Goal: Task Accomplishment & Management: Complete application form

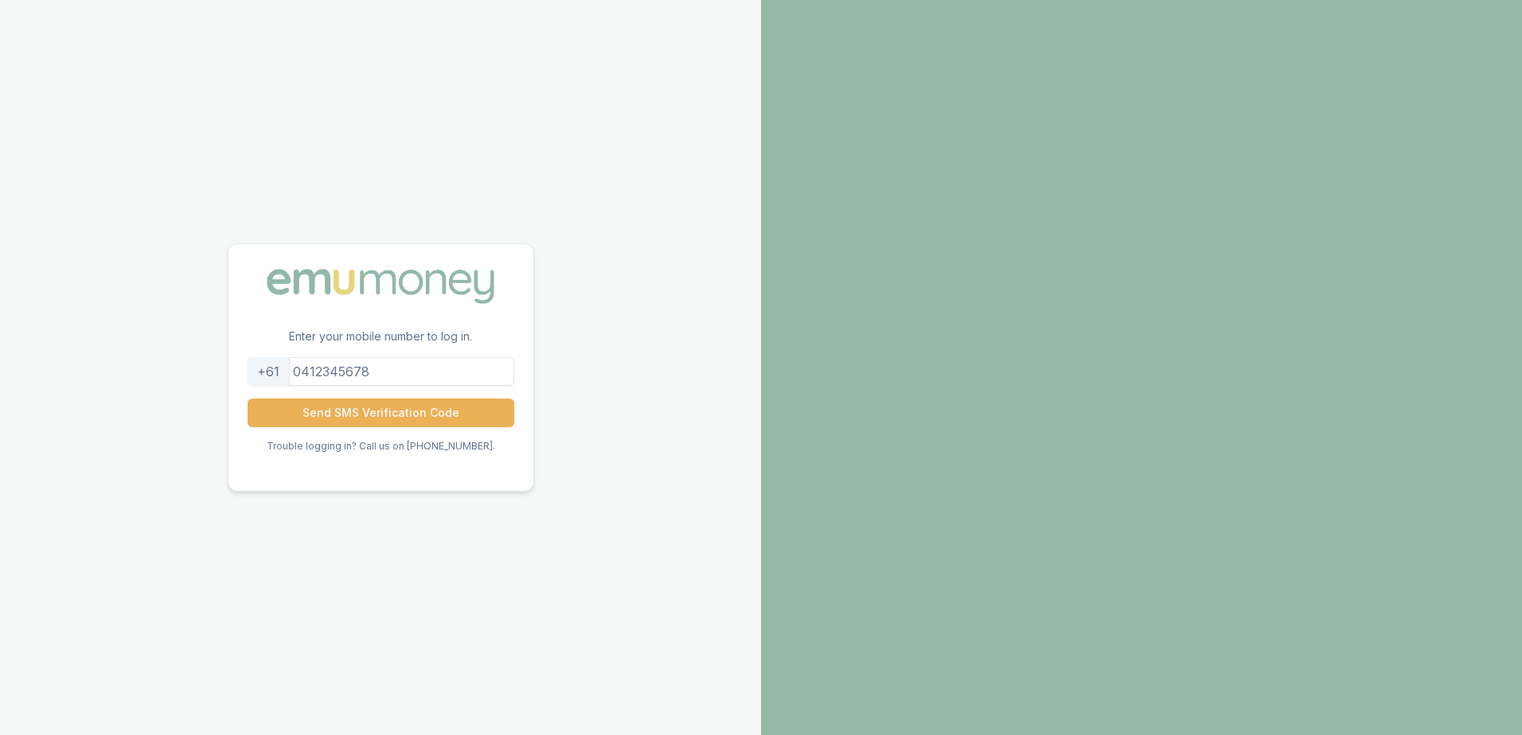
drag, startPoint x: 396, startPoint y: 376, endPoint x: 314, endPoint y: 380, distance: 82.1
click at [314, 380] on input "tel" at bounding box center [381, 371] width 267 height 29
type input "0433890560"
click at [352, 410] on button "Send SMS Verification Code" at bounding box center [381, 413] width 267 height 29
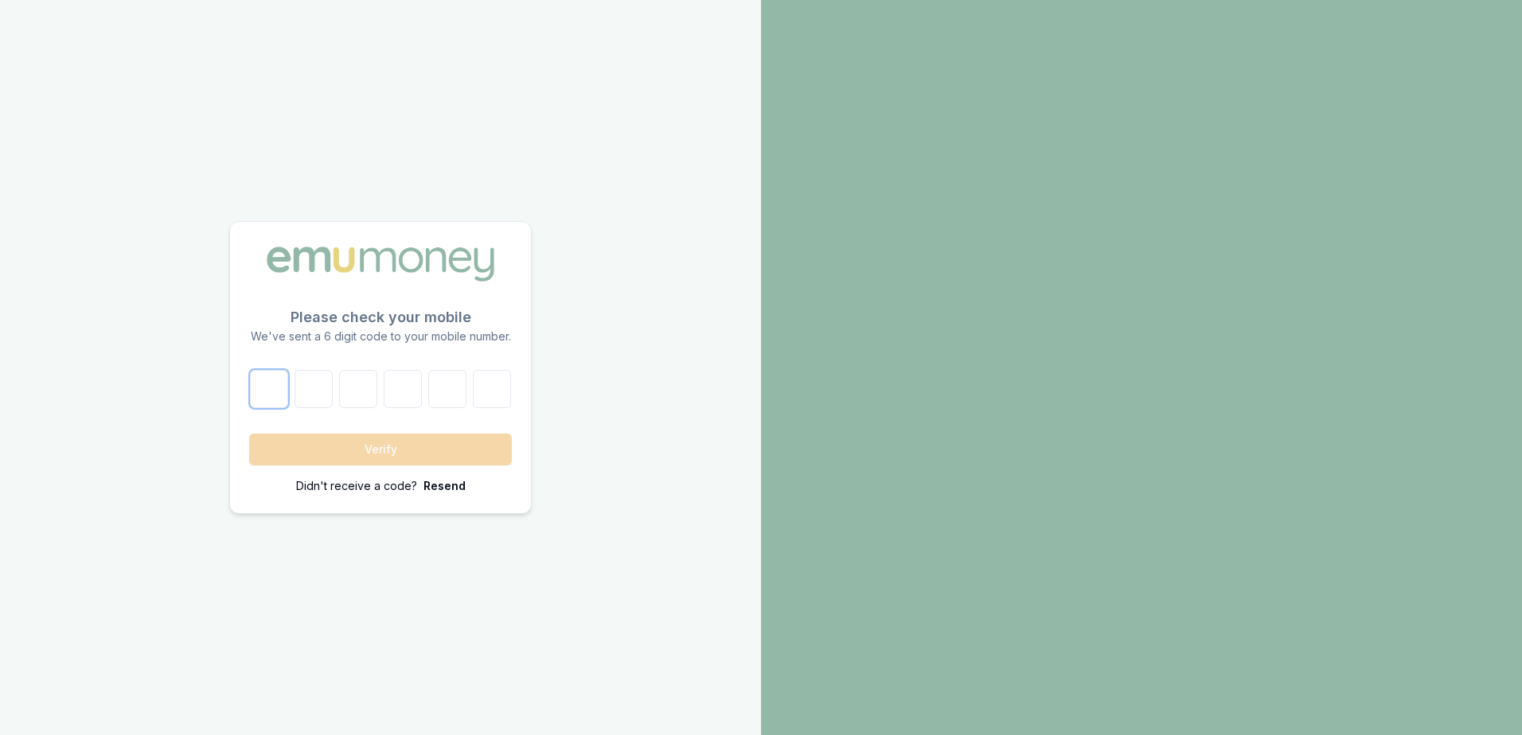
click at [269, 391] on input "number" at bounding box center [269, 389] width 38 height 38
type input "3"
type input "6"
type input "5"
type input "6"
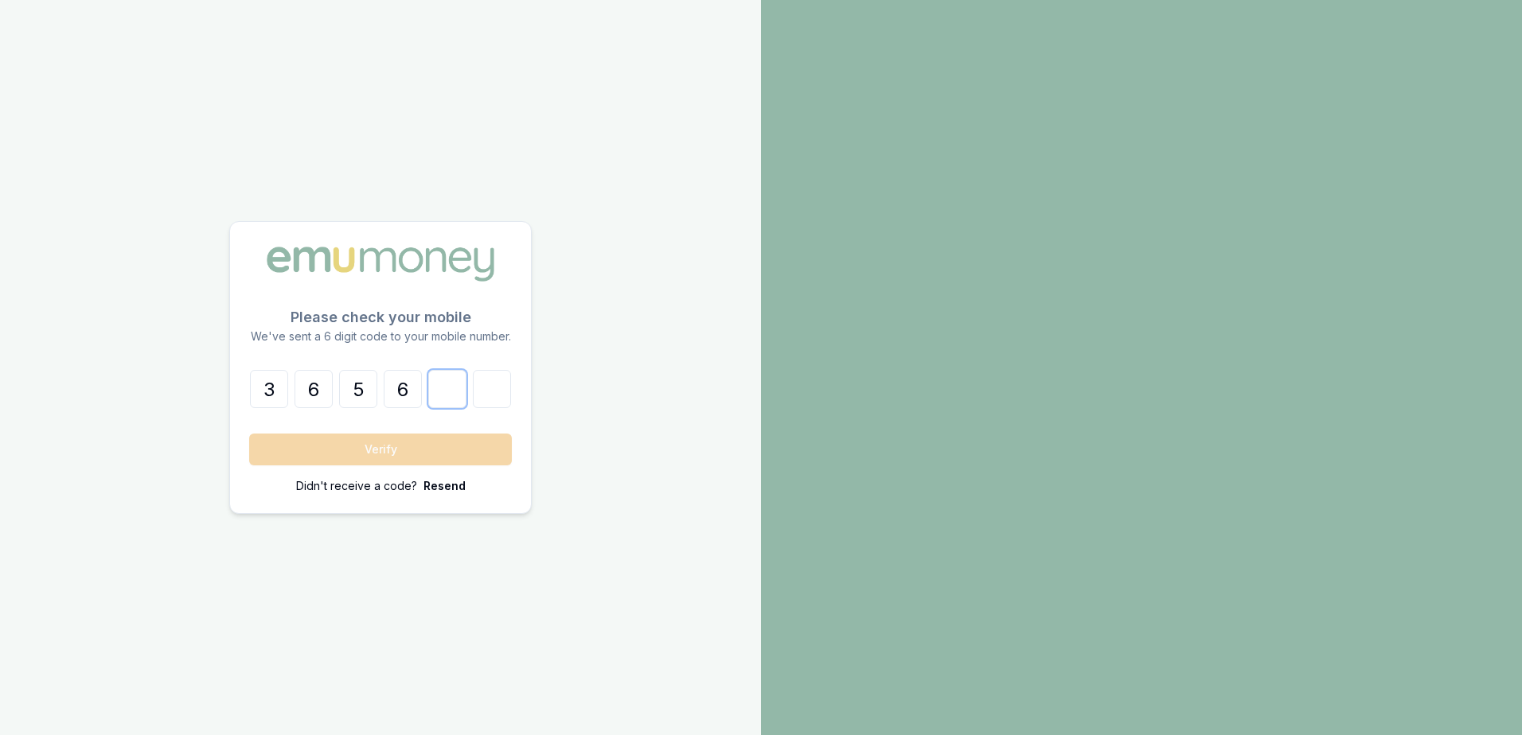
type input "4"
type input "1"
click at [368, 455] on button "Verify" at bounding box center [380, 450] width 263 height 32
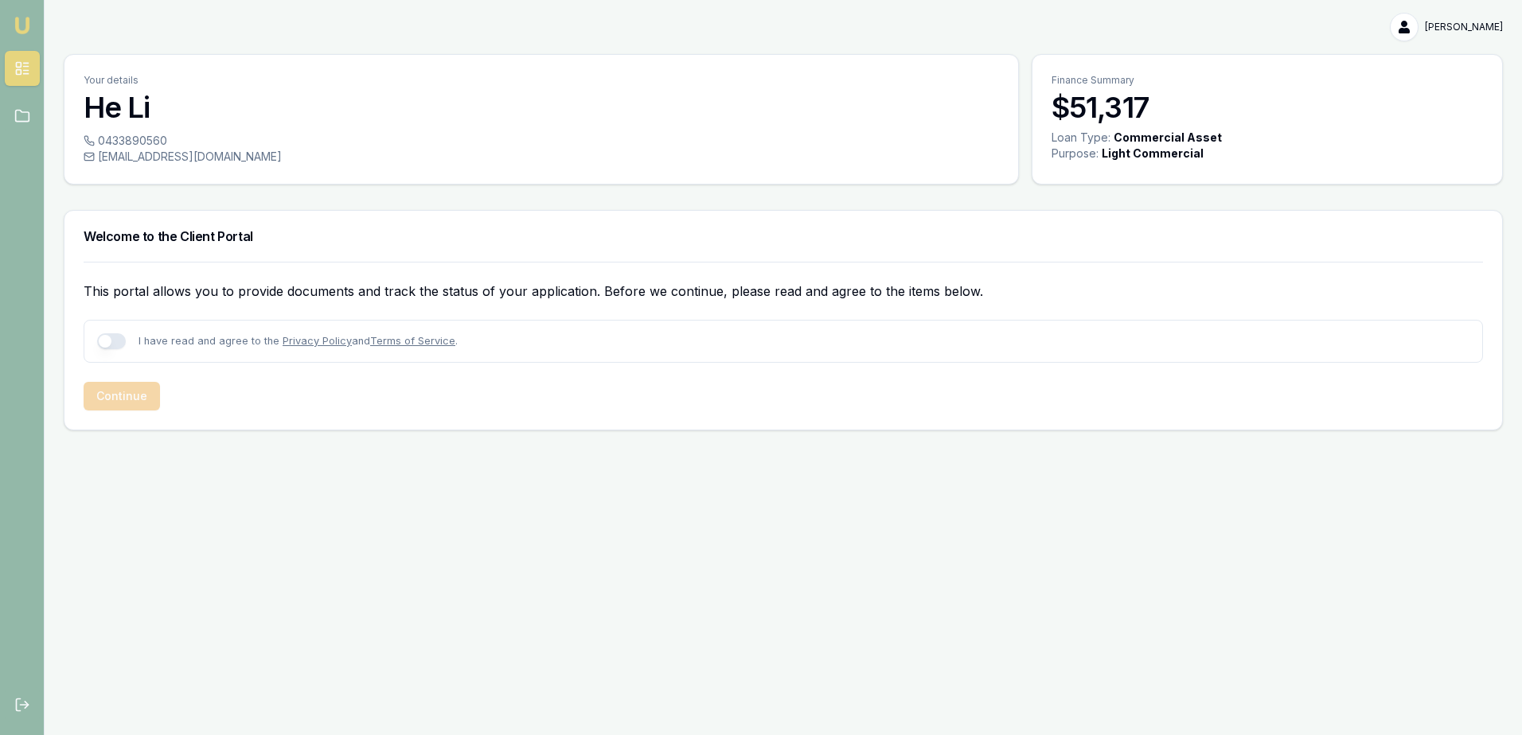
click at [123, 337] on button "button" at bounding box center [111, 341] width 29 height 16
checkbox input "true"
click at [124, 402] on button "Continue" at bounding box center [122, 396] width 76 height 29
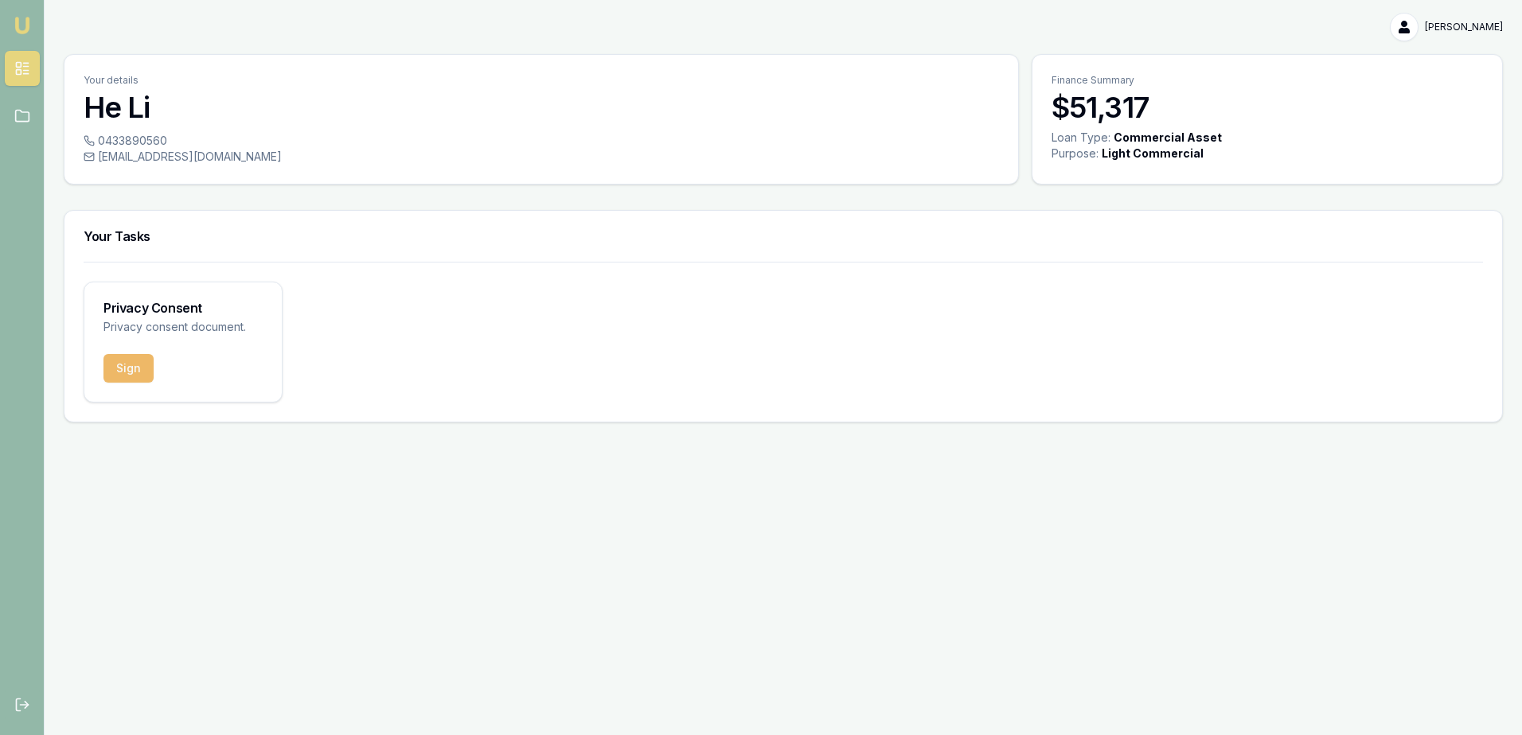
click at [127, 360] on button "Sign" at bounding box center [128, 368] width 50 height 29
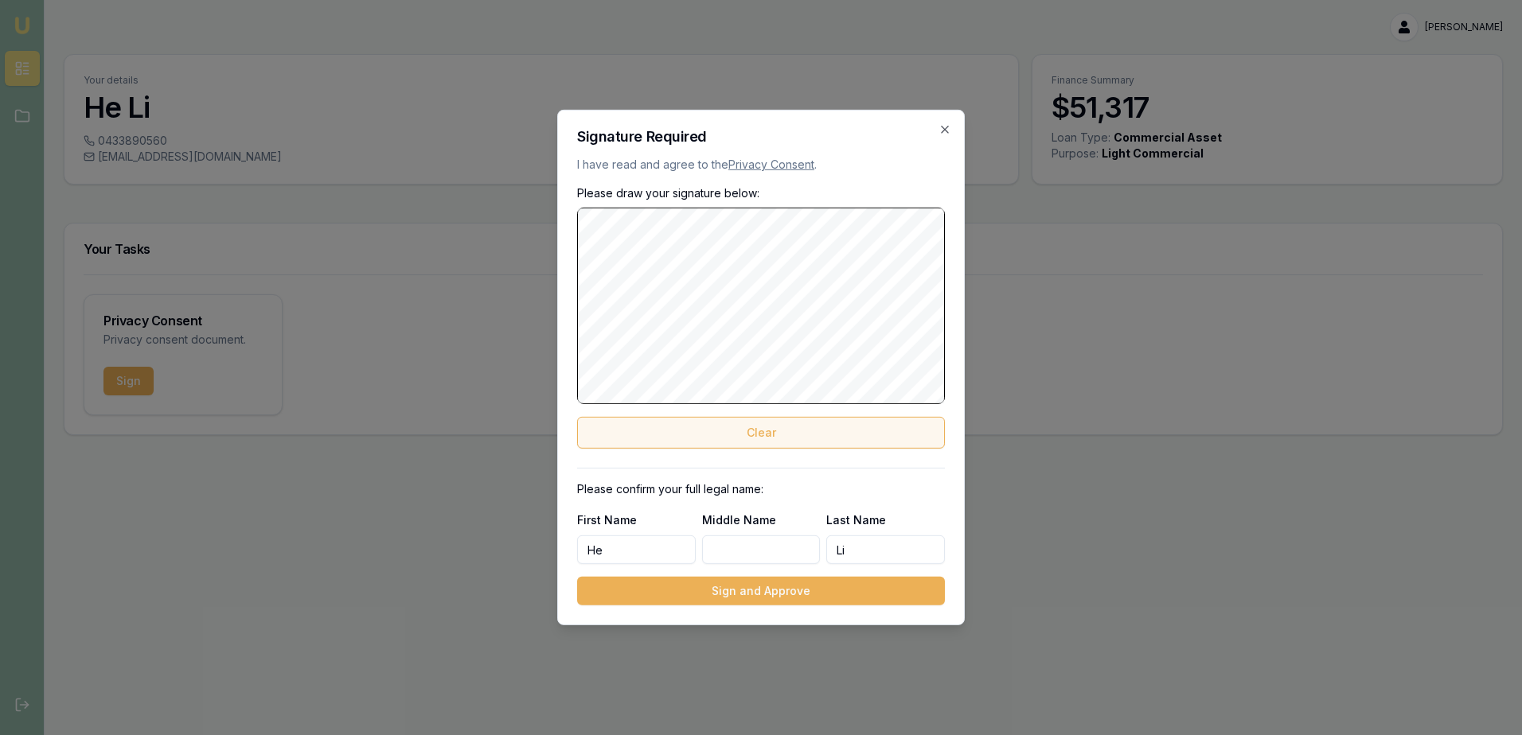
click at [748, 427] on button "Clear" at bounding box center [761, 433] width 368 height 32
click at [739, 431] on button "Clear" at bounding box center [761, 433] width 368 height 32
click at [749, 426] on button "Clear" at bounding box center [761, 433] width 368 height 32
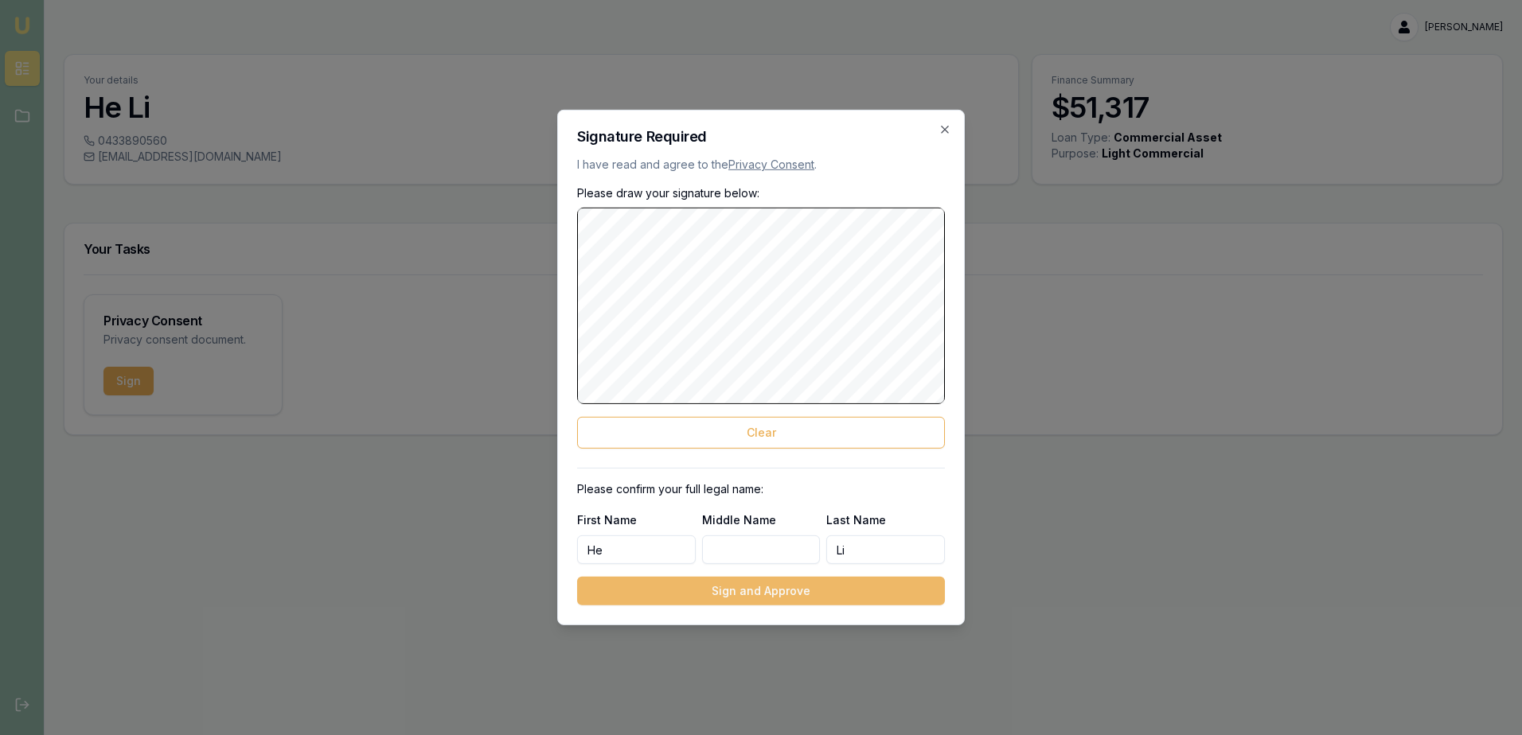
click at [759, 594] on button "Sign and Approve" at bounding box center [761, 591] width 368 height 29
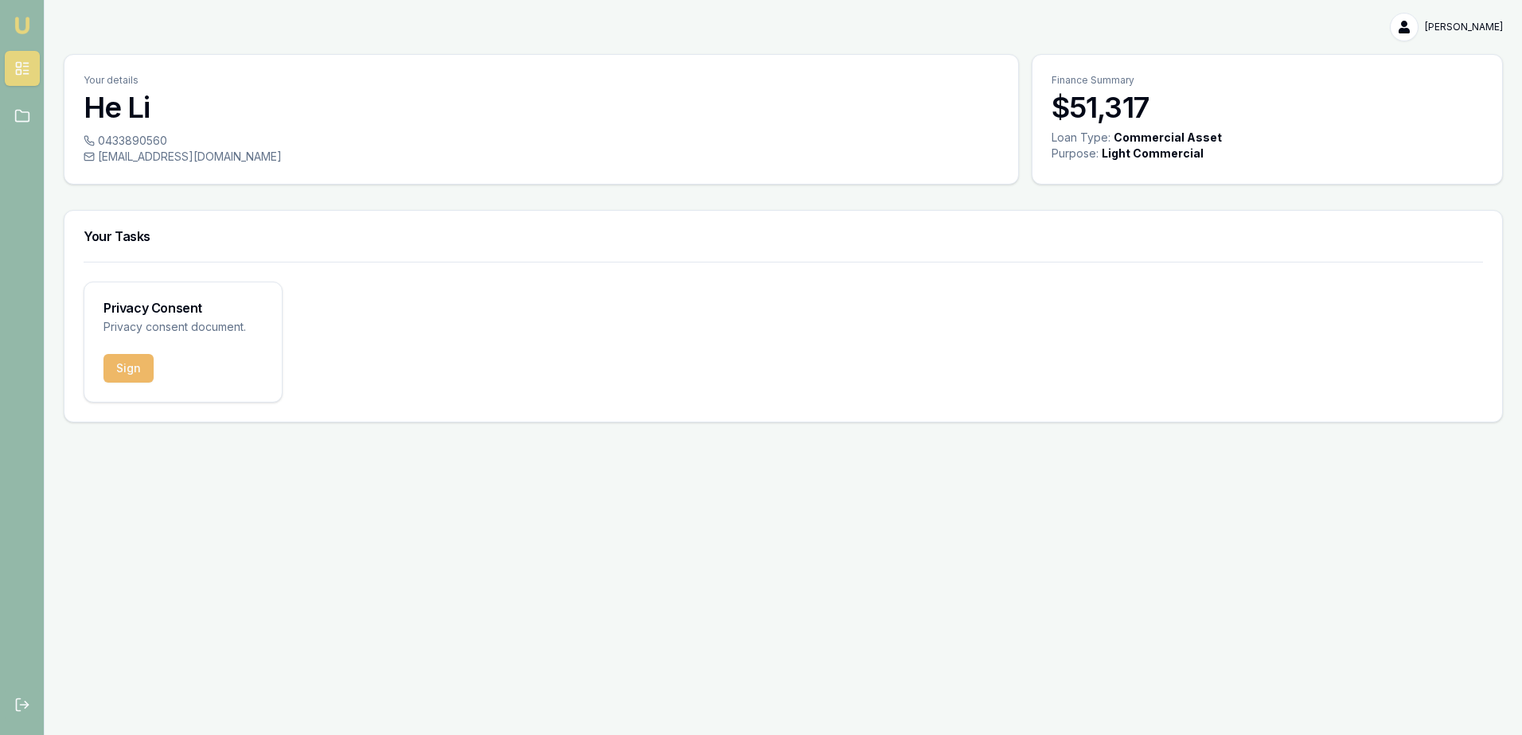
click at [127, 368] on button "Sign" at bounding box center [128, 368] width 50 height 29
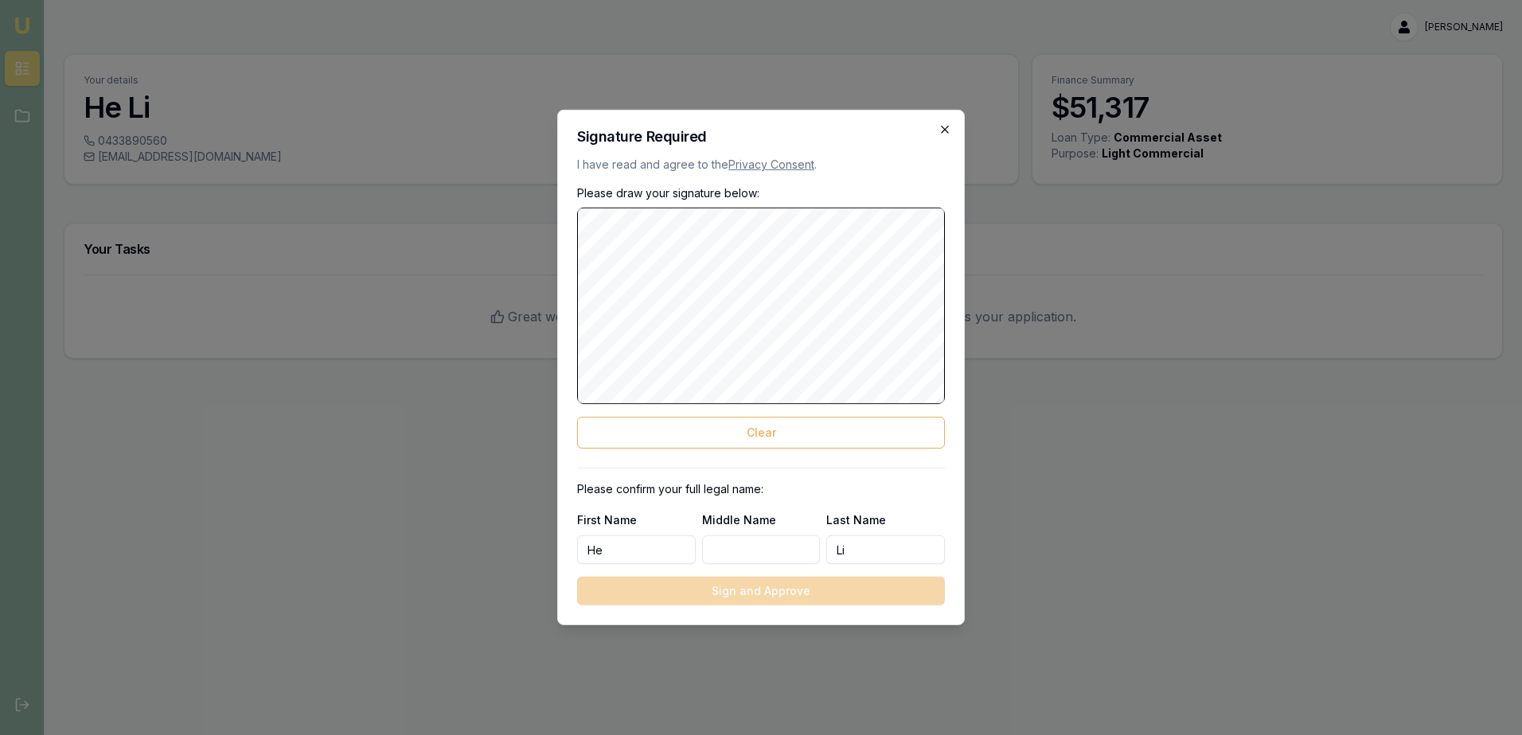
click at [941, 128] on icon "button" at bounding box center [944, 129] width 13 height 13
